Goal: Navigation & Orientation: Find specific page/section

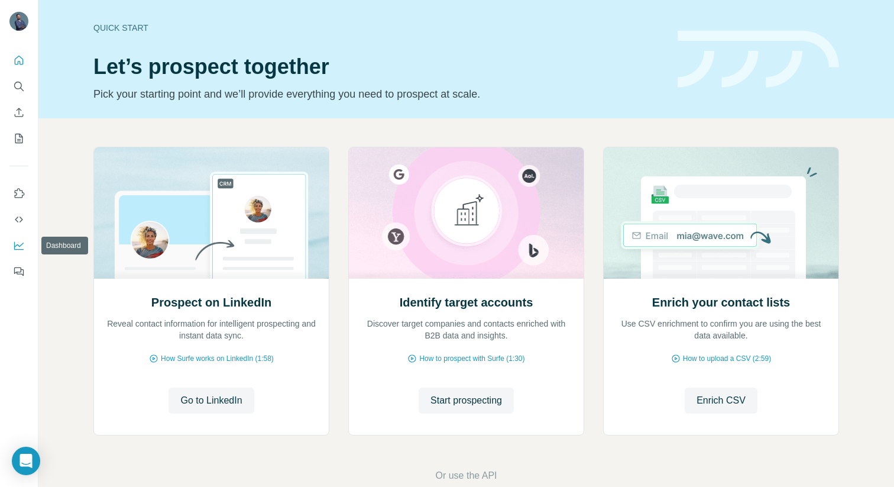
click at [14, 250] on icon "Dashboard" at bounding box center [19, 245] width 12 height 12
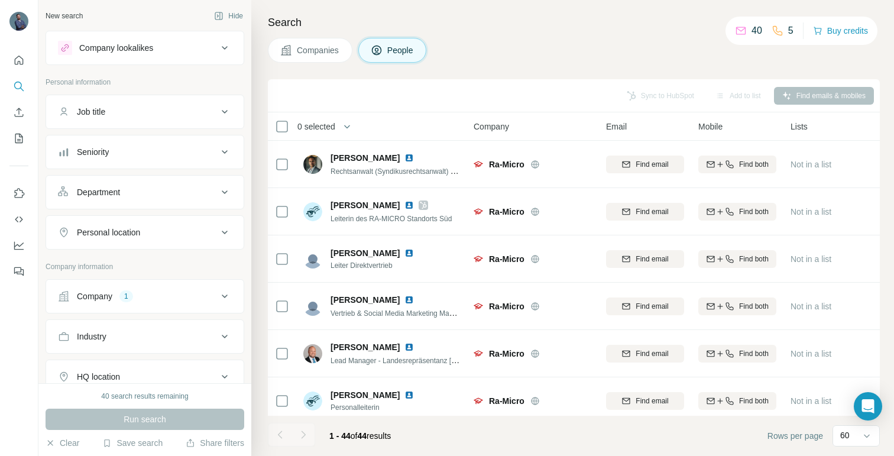
scroll to position [94, 0]
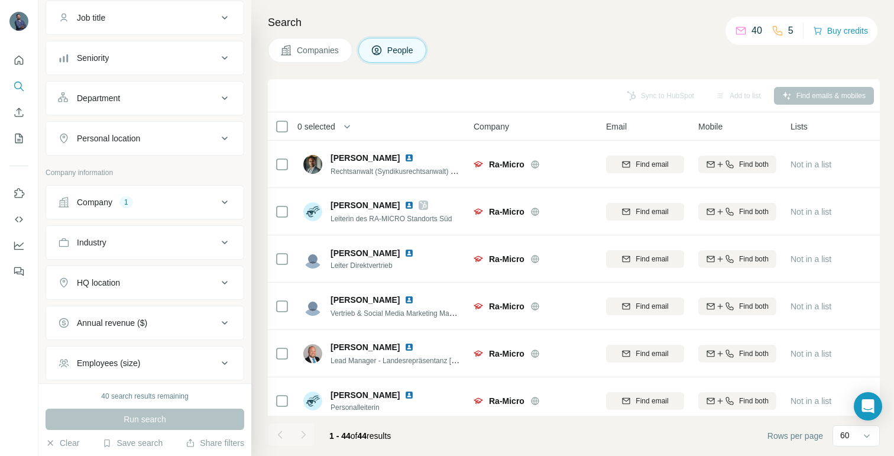
click at [737, 30] on icon at bounding box center [741, 31] width 12 height 12
click at [736, 31] on icon at bounding box center [740, 29] width 9 height 4
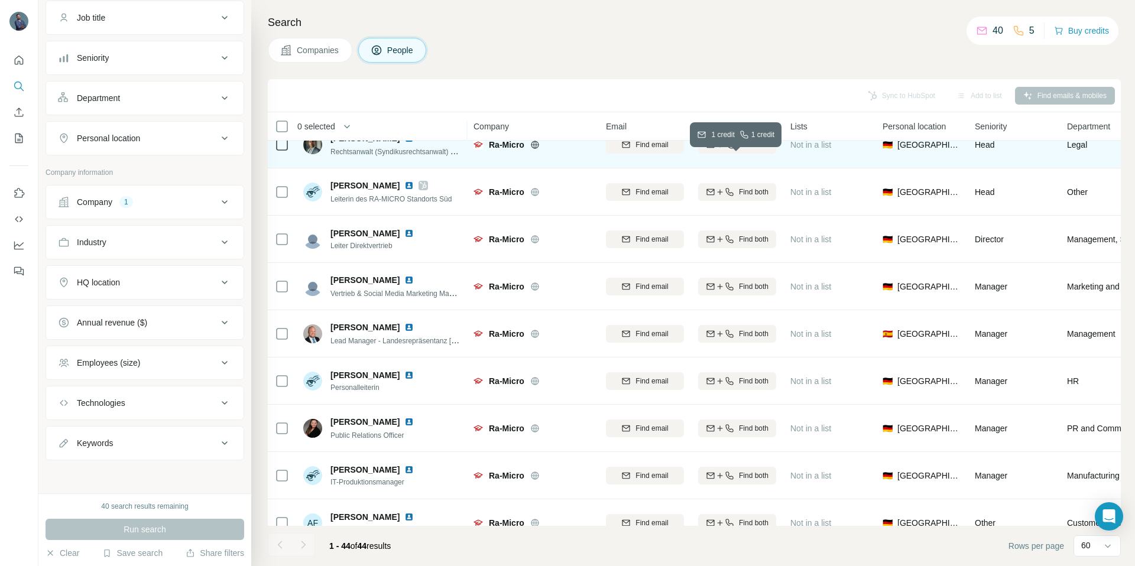
scroll to position [0, 0]
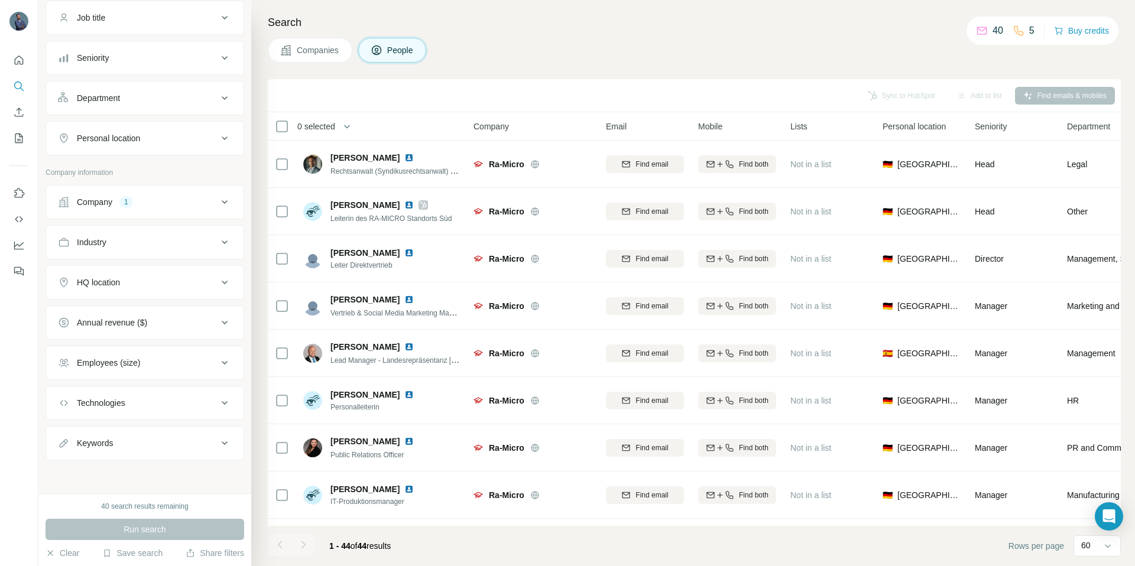
click at [893, 27] on div "5" at bounding box center [1024, 31] width 22 height 14
